Goal: Task Accomplishment & Management: Complete application form

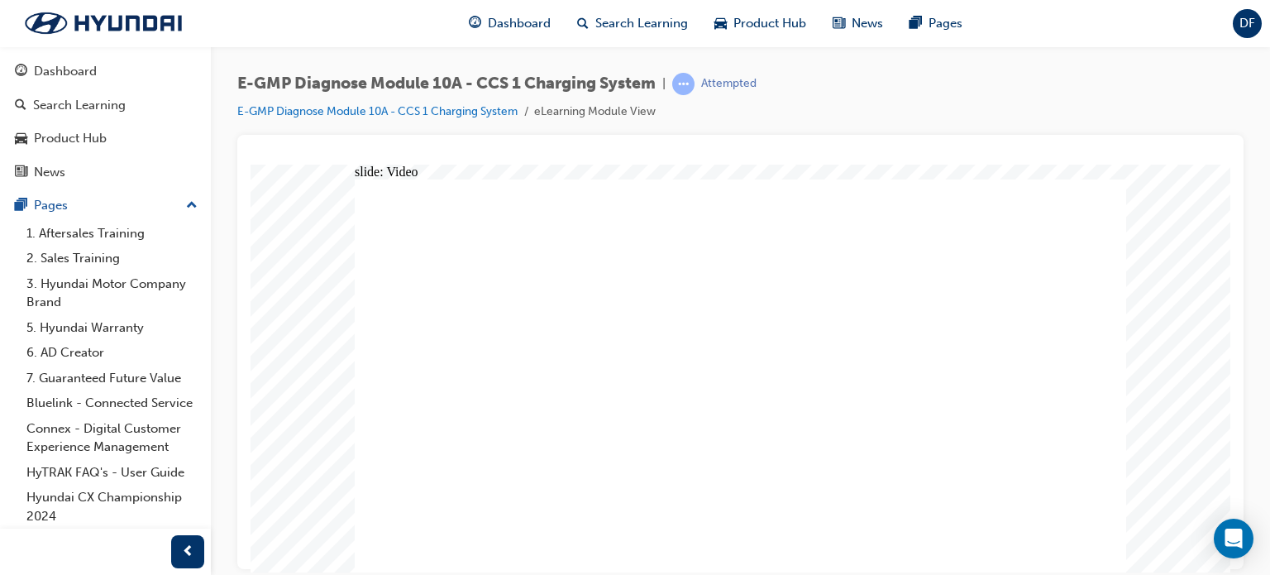
radio input "true"
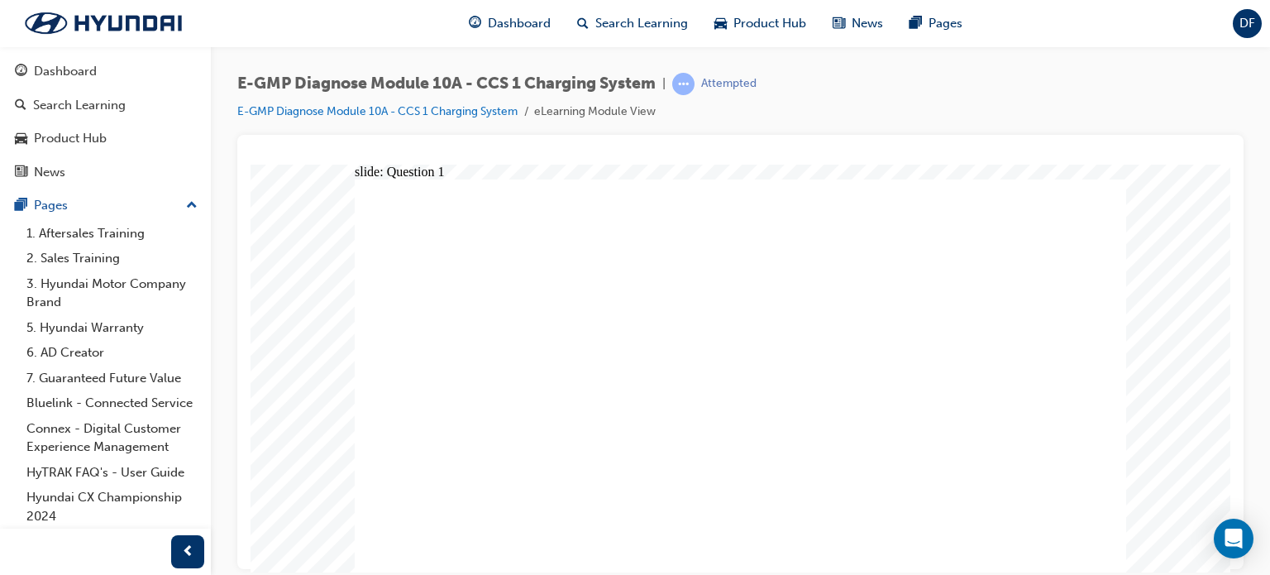
radio input "true"
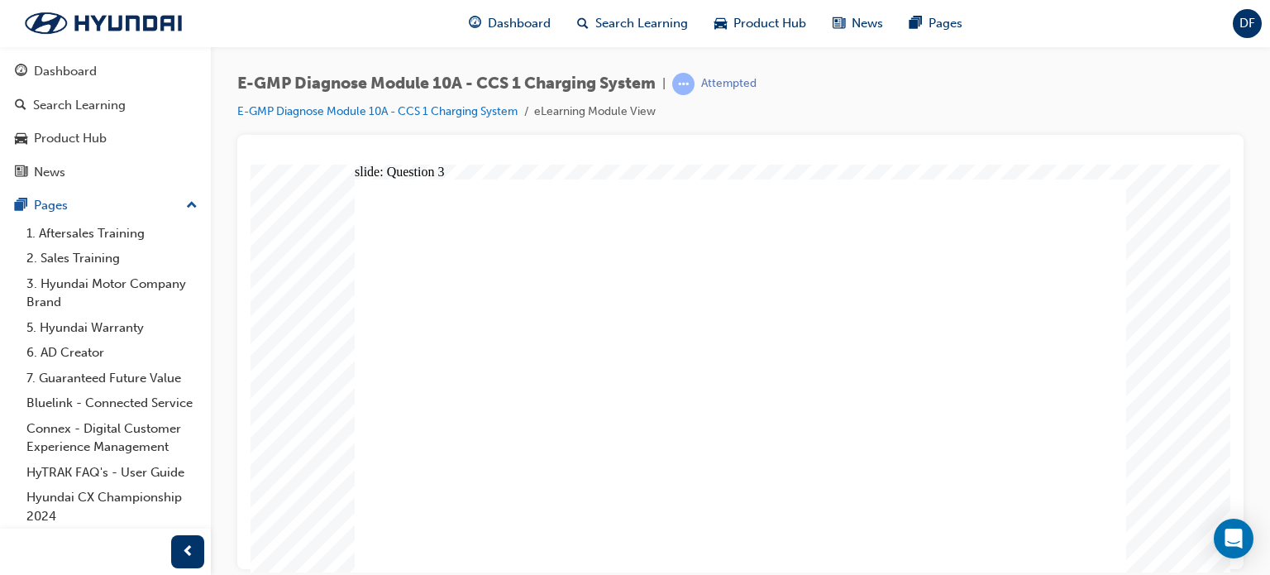
radio input "true"
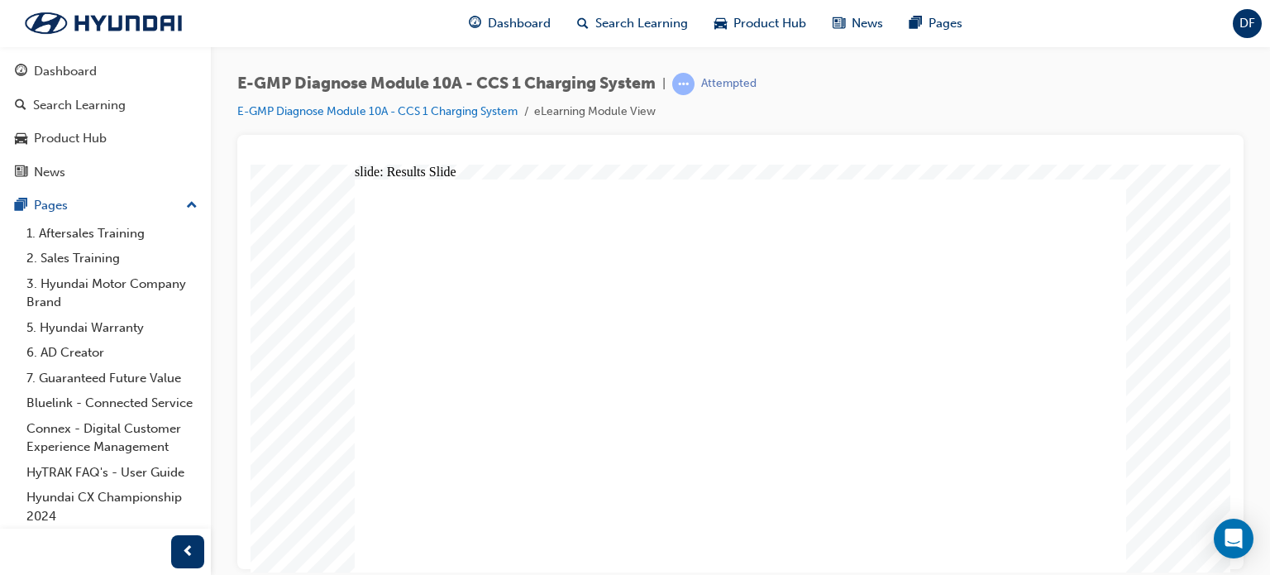
radio input "true"
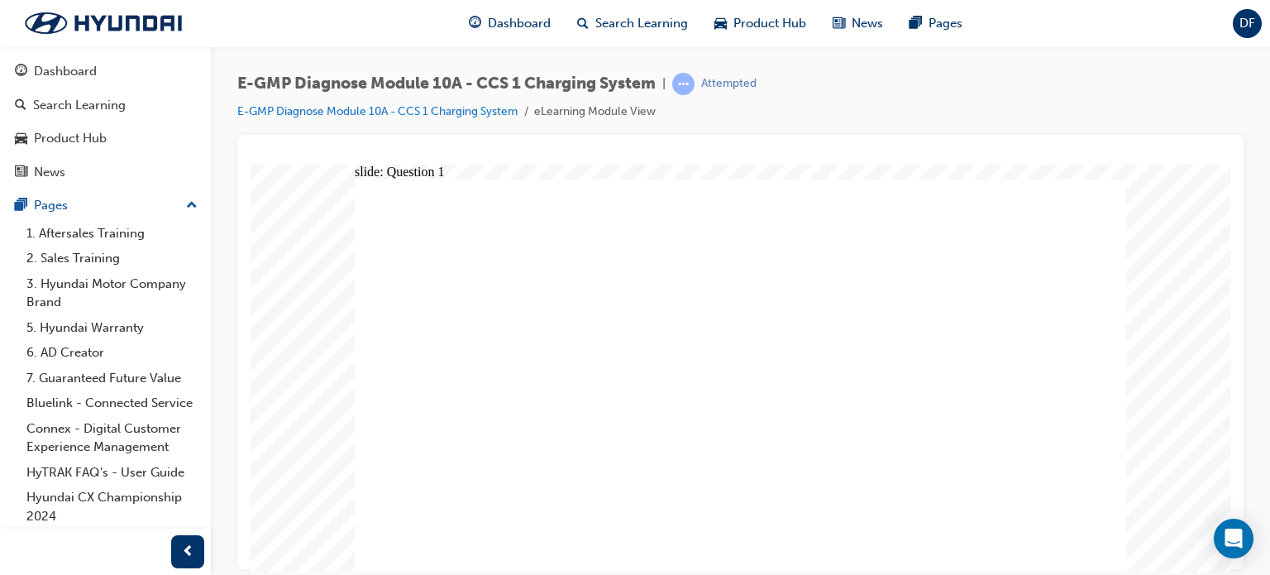
radio input "true"
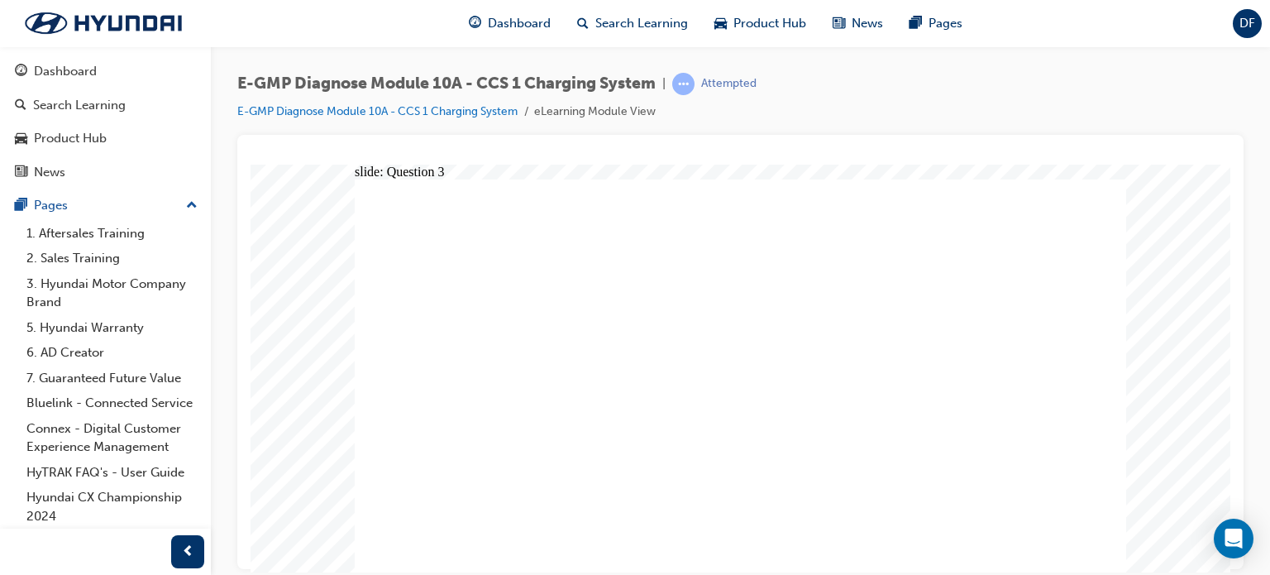
radio input "true"
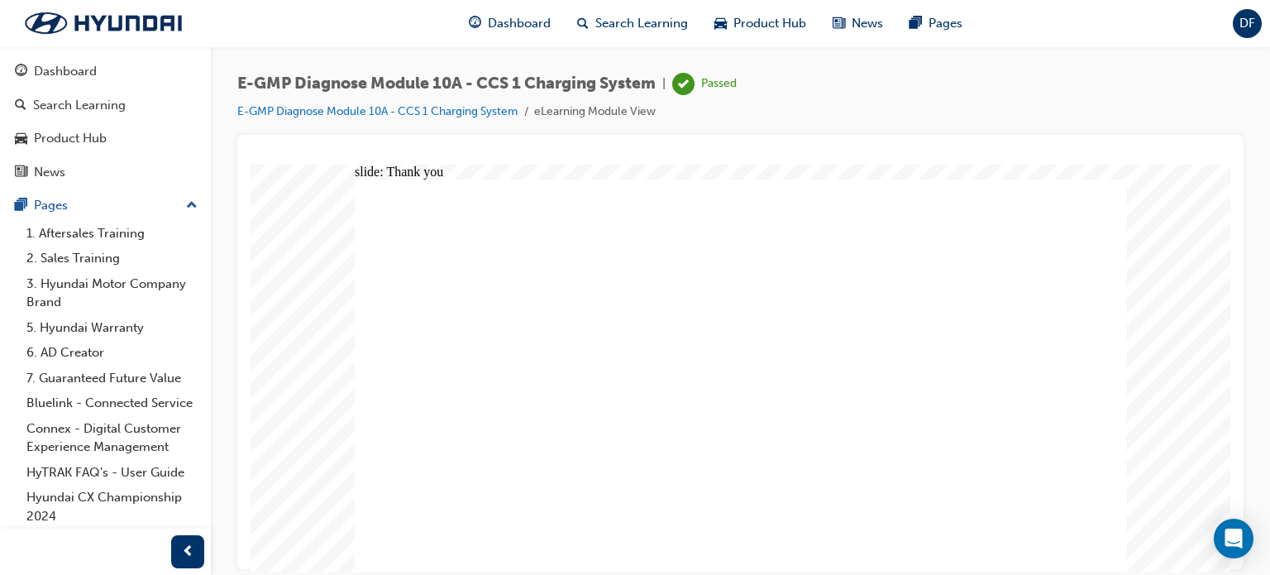
click at [136, 79] on div "Dashboard" at bounding box center [105, 71] width 181 height 21
